Goal: Find specific page/section: Find specific page/section

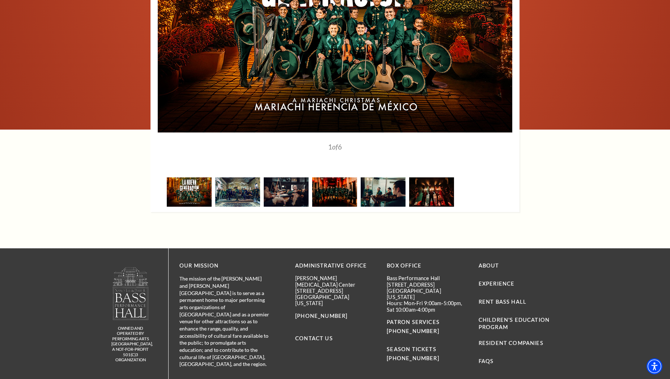
scroll to position [1051, 0]
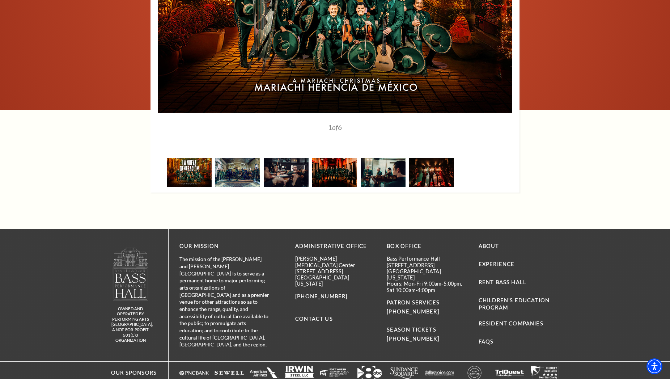
click at [322, 316] on link "Contact Us" at bounding box center [314, 319] width 38 height 6
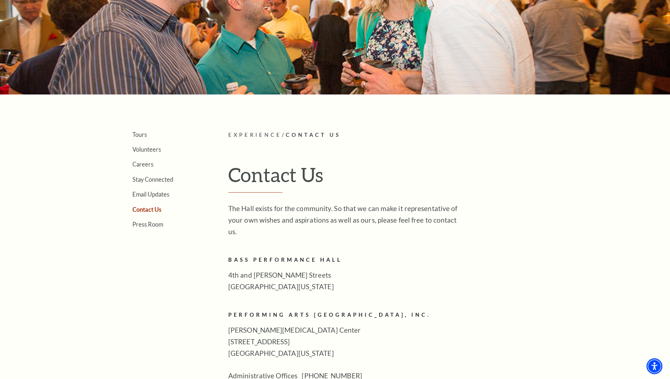
scroll to position [37, 0]
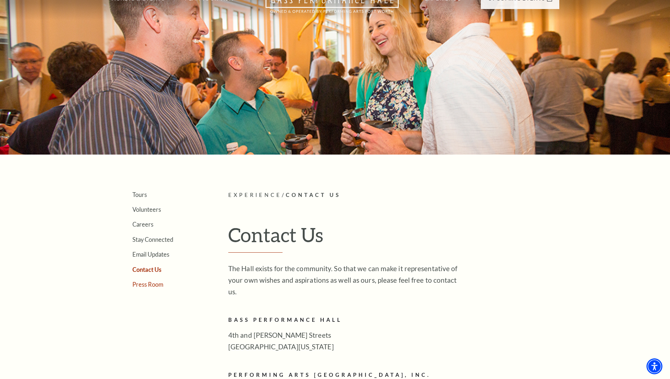
click at [154, 285] on link "Press Room" at bounding box center [147, 284] width 31 height 7
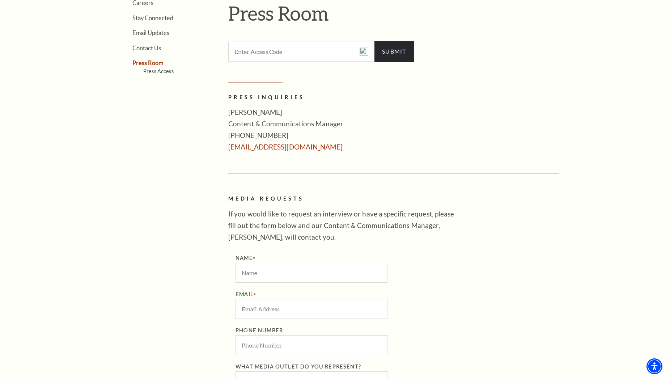
scroll to position [443, 0]
